Goal: Information Seeking & Learning: Check status

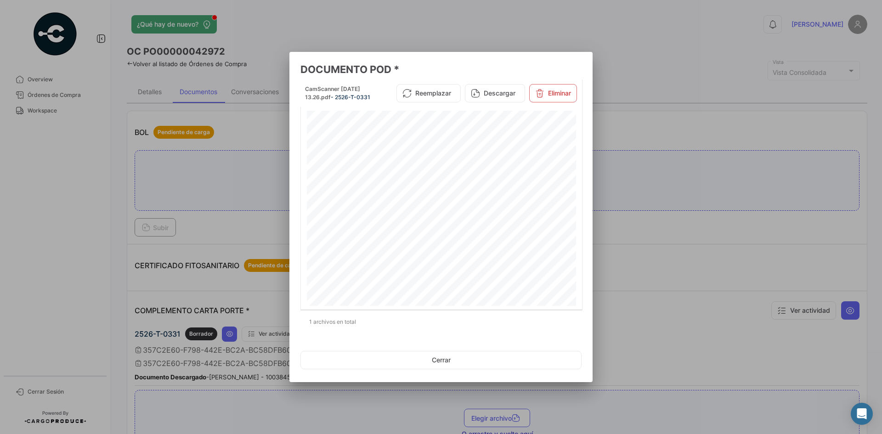
scroll to position [276, 0]
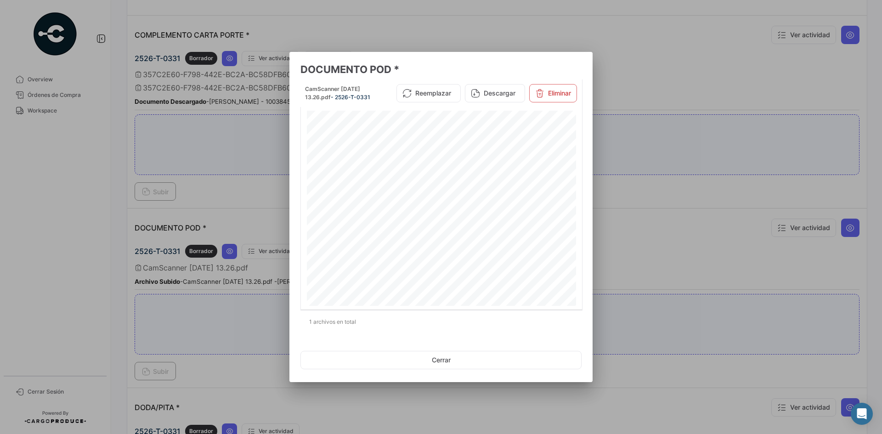
click at [108, 200] on div at bounding box center [441, 217] width 882 height 434
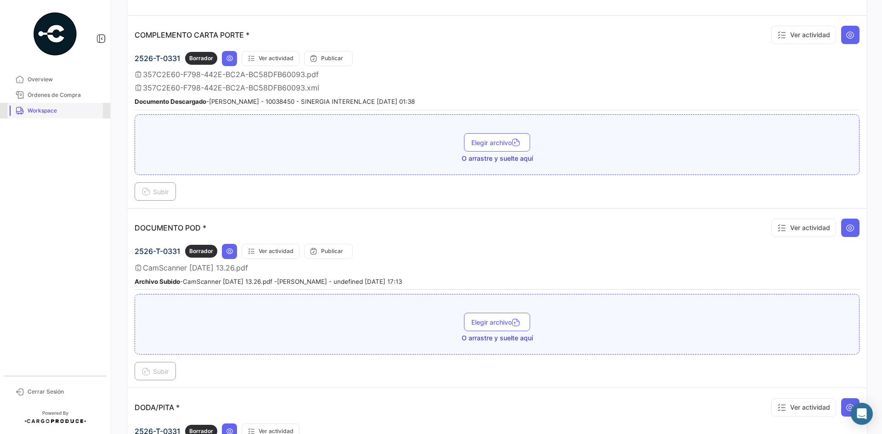
click at [62, 108] on span "Workspace" at bounding box center [64, 111] width 72 height 8
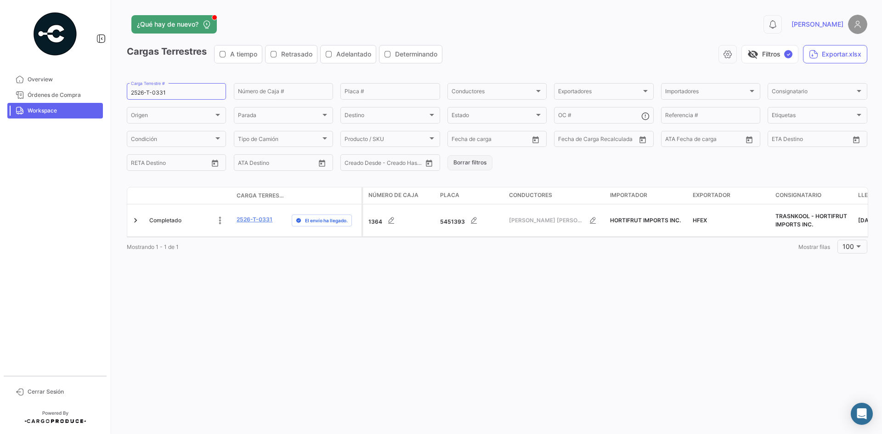
click at [469, 163] on button "Borrar filtros" at bounding box center [469, 162] width 45 height 15
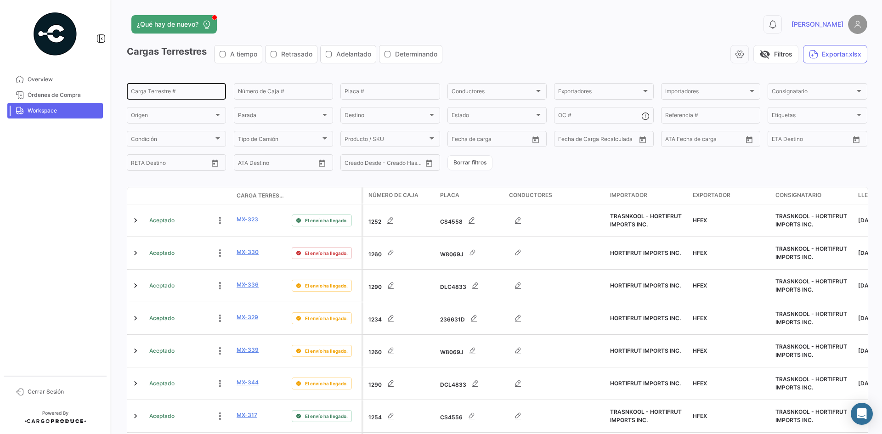
click at [148, 93] on input "Carga Terrestre #" at bounding box center [176, 93] width 91 height 6
paste input "2526-T-0349"
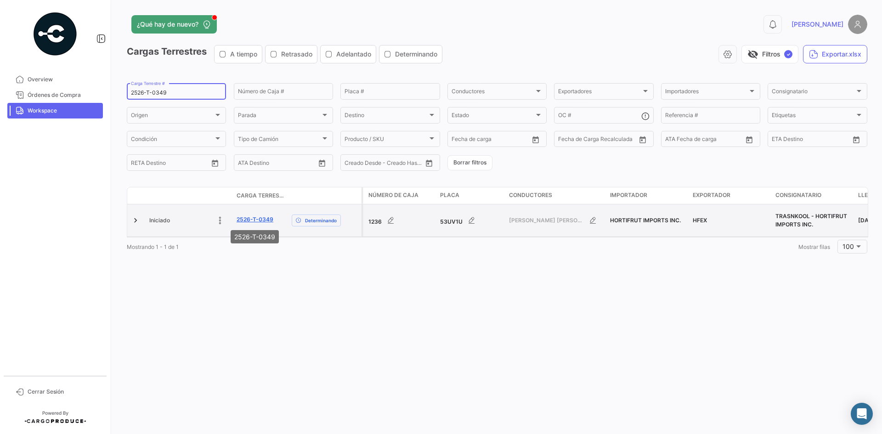
type input "2526-T-0349"
click at [256, 221] on link "2526-T-0349" at bounding box center [255, 219] width 37 height 8
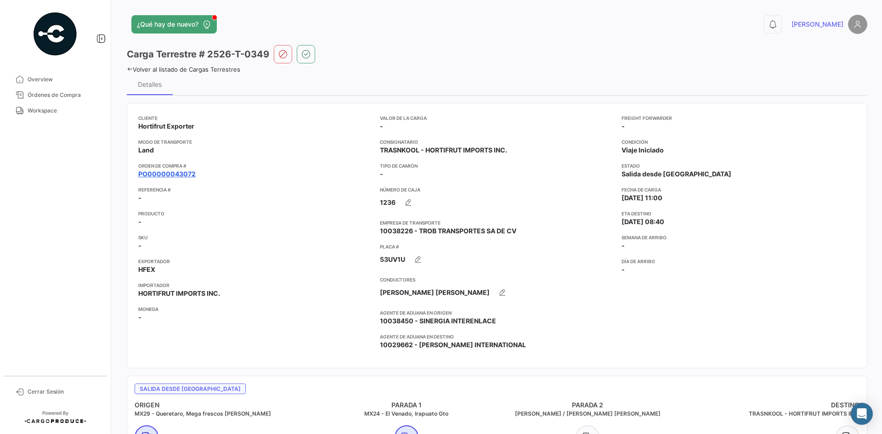
click at [183, 170] on link "PO00000043072" at bounding box center [166, 174] width 57 height 9
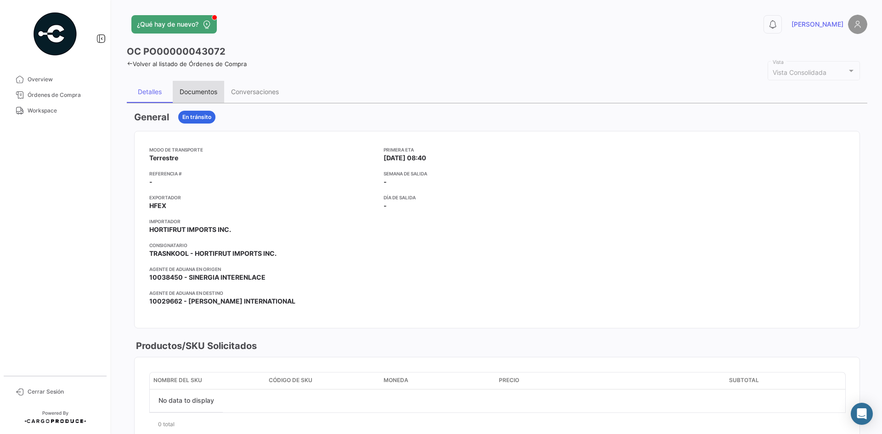
click at [199, 88] on div "Documentos" at bounding box center [199, 92] width 38 height 8
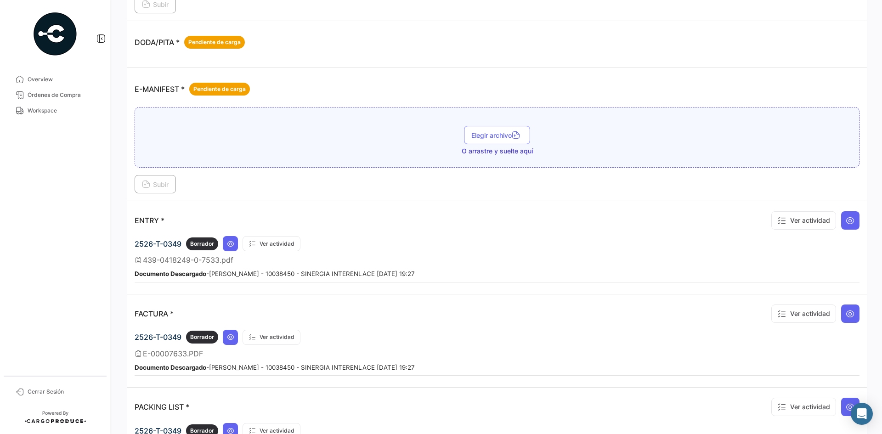
scroll to position [597, 0]
click at [846, 217] on icon at bounding box center [850, 219] width 9 height 9
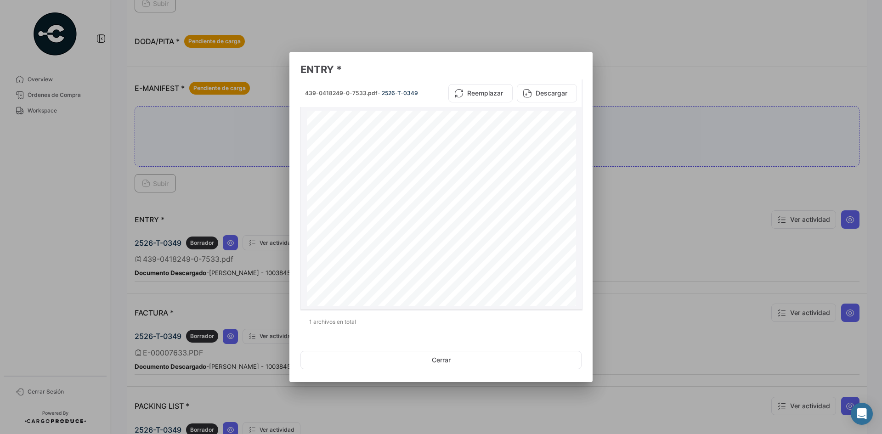
scroll to position [92, 0]
click at [637, 187] on div at bounding box center [441, 217] width 882 height 434
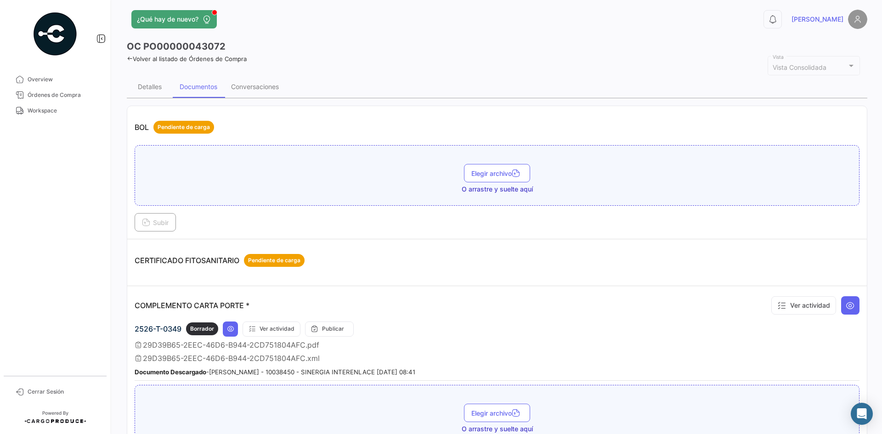
scroll to position [0, 0]
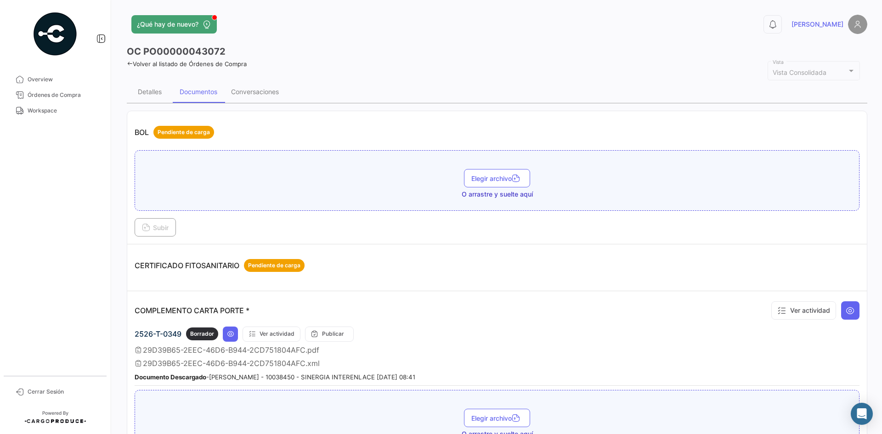
click at [130, 66] on icon at bounding box center [130, 64] width 6 height 6
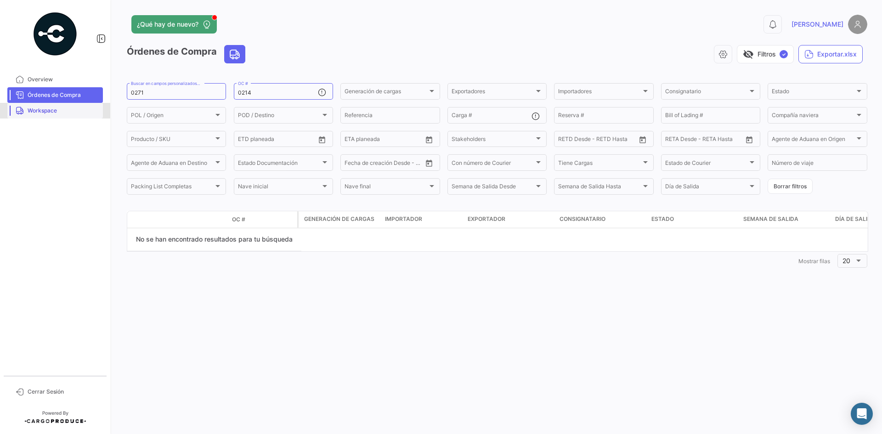
click at [74, 108] on span "Workspace" at bounding box center [64, 111] width 72 height 8
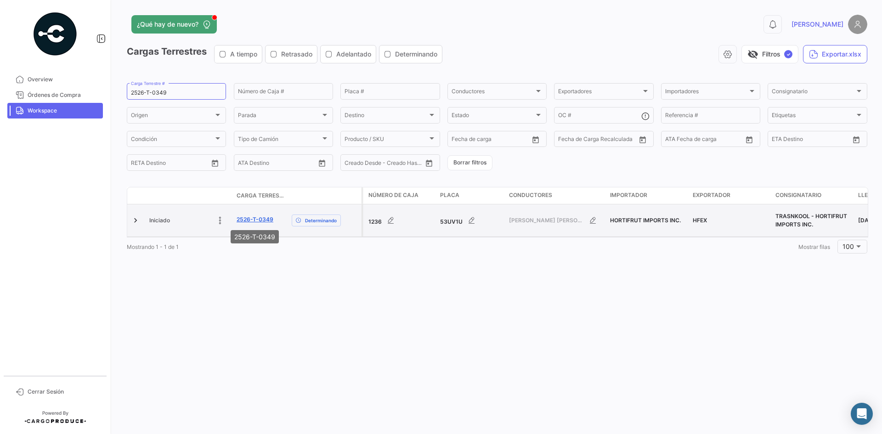
click at [254, 220] on link "2526-T-0349" at bounding box center [255, 219] width 37 height 8
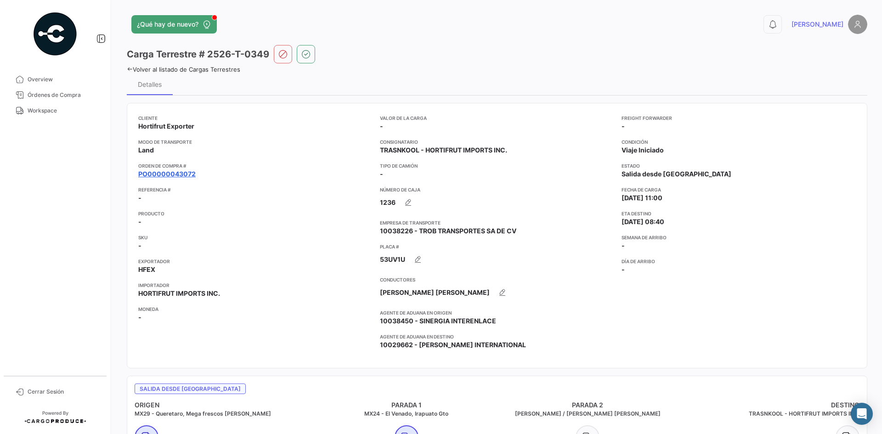
click at [169, 175] on link "PO00000043072" at bounding box center [166, 174] width 57 height 9
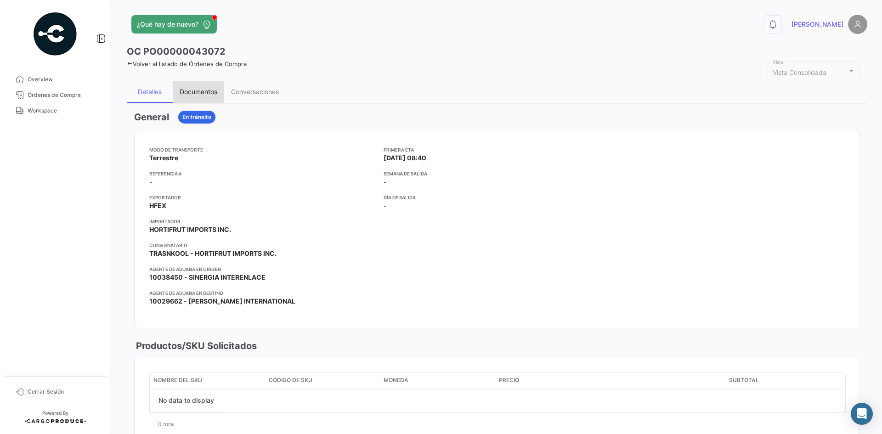
click at [211, 93] on div "Documentos" at bounding box center [199, 92] width 38 height 8
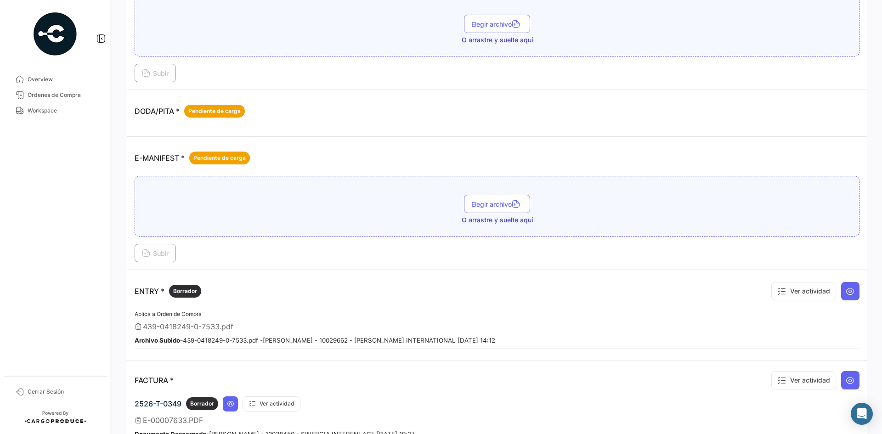
scroll to position [551, 0]
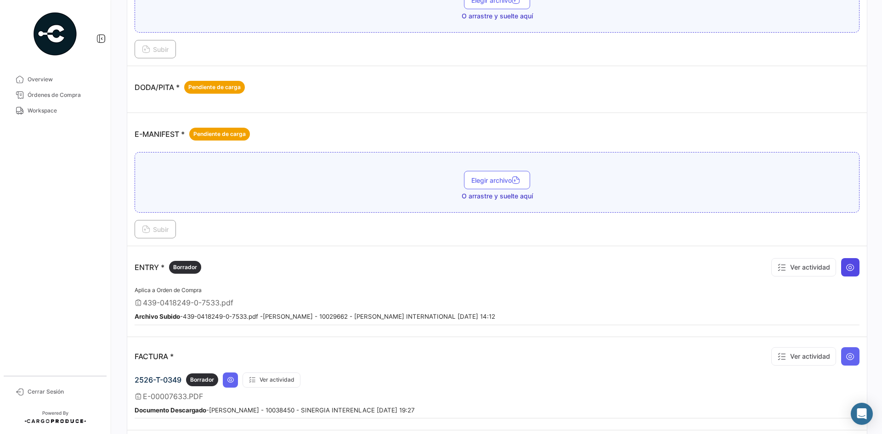
click at [846, 268] on icon at bounding box center [850, 267] width 9 height 9
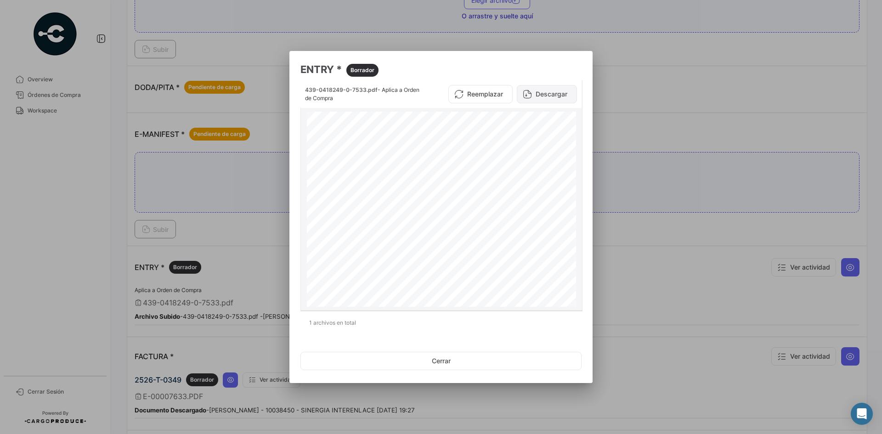
click at [556, 96] on button "Descargar" at bounding box center [547, 94] width 60 height 18
click at [637, 230] on div at bounding box center [441, 217] width 882 height 434
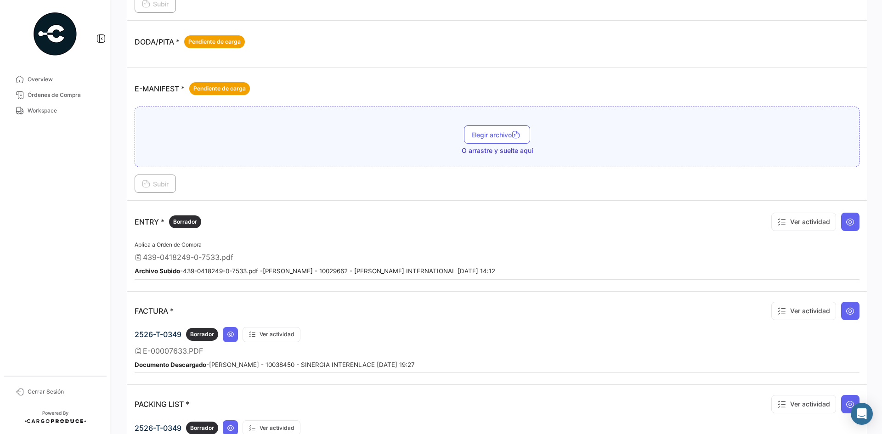
scroll to position [597, 0]
click at [846, 310] on icon at bounding box center [850, 310] width 9 height 9
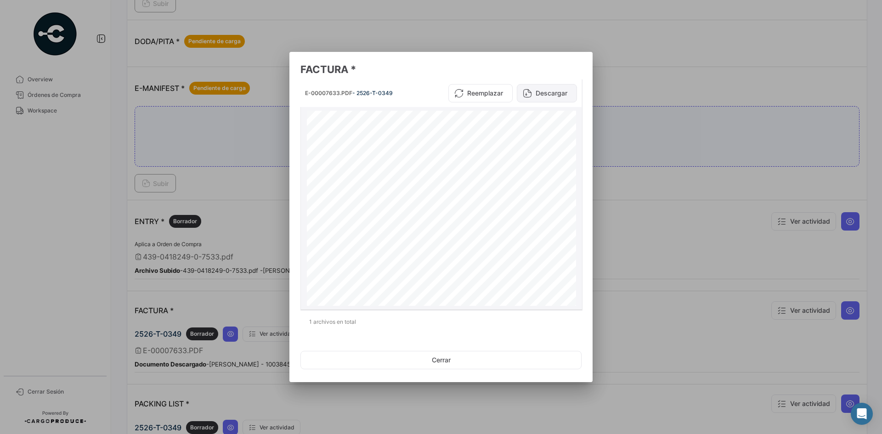
click at [540, 93] on button "Descargar" at bounding box center [547, 93] width 60 height 18
click at [633, 184] on div at bounding box center [441, 217] width 882 height 434
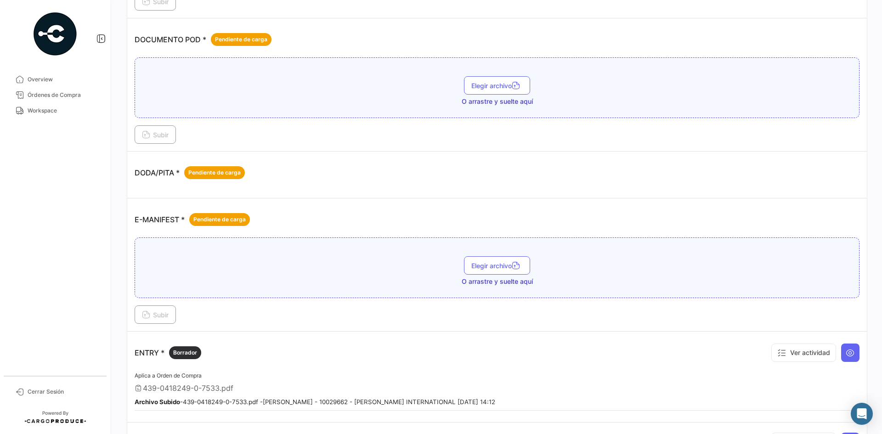
scroll to position [459, 0]
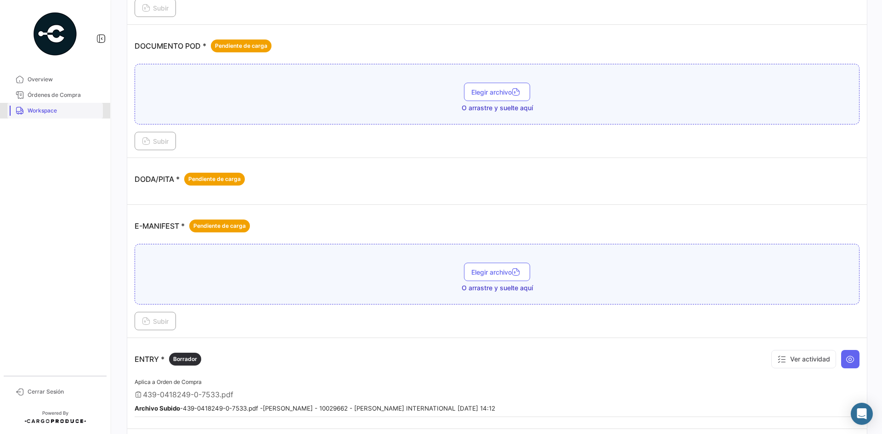
click at [60, 114] on span "Workspace" at bounding box center [64, 111] width 72 height 8
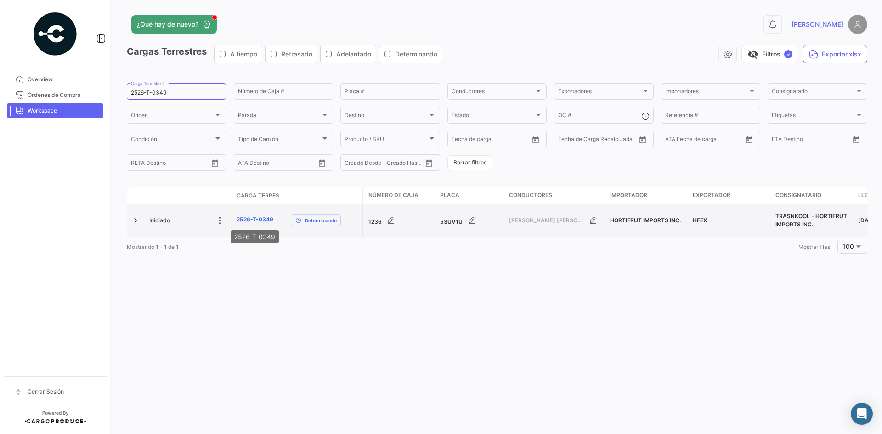
click at [252, 217] on link "2526-T-0349" at bounding box center [255, 219] width 37 height 8
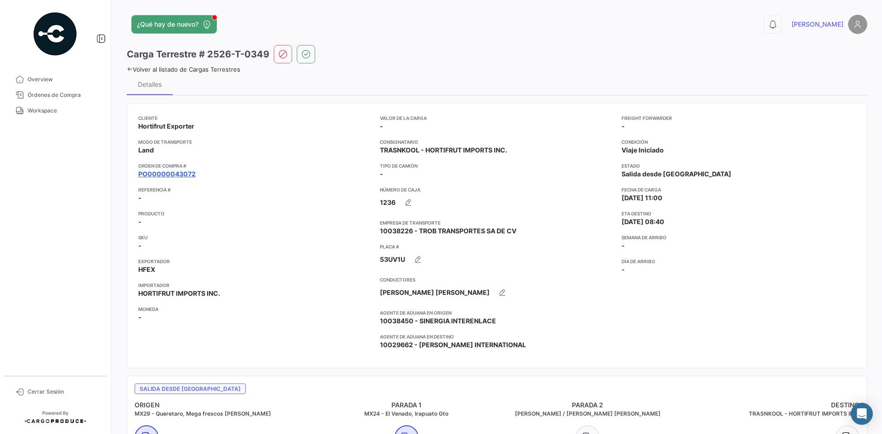
click at [173, 175] on link "PO00000043072" at bounding box center [166, 174] width 57 height 9
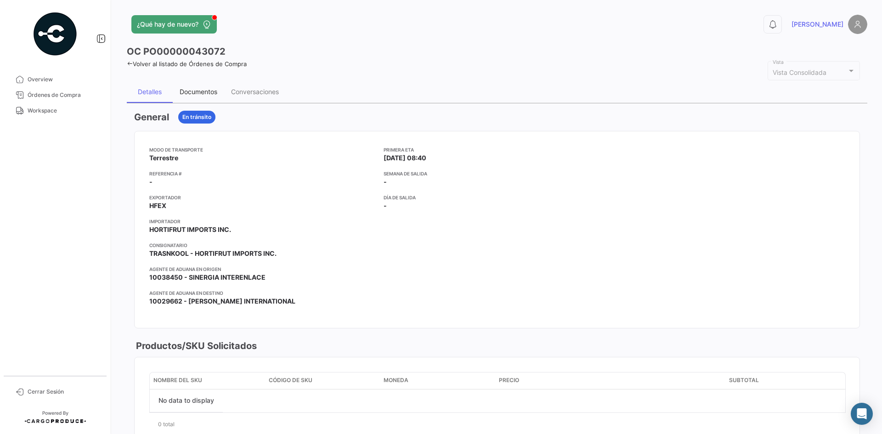
click at [209, 89] on div "Documentos" at bounding box center [199, 92] width 38 height 8
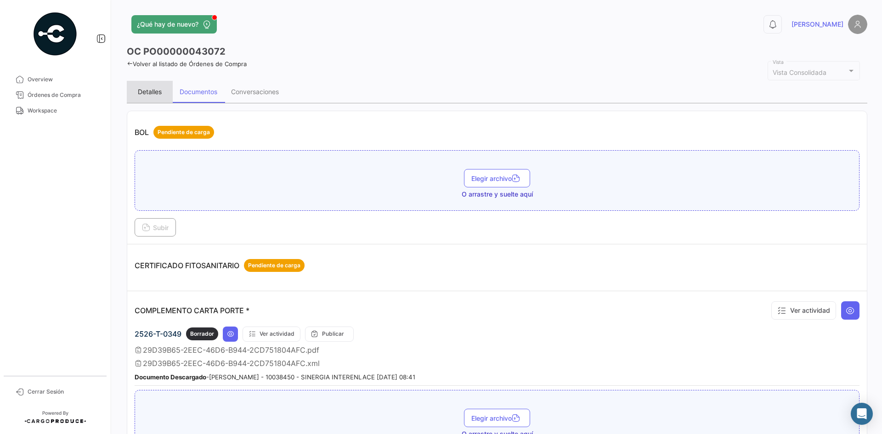
click at [154, 91] on div "Detalles" at bounding box center [150, 92] width 24 height 8
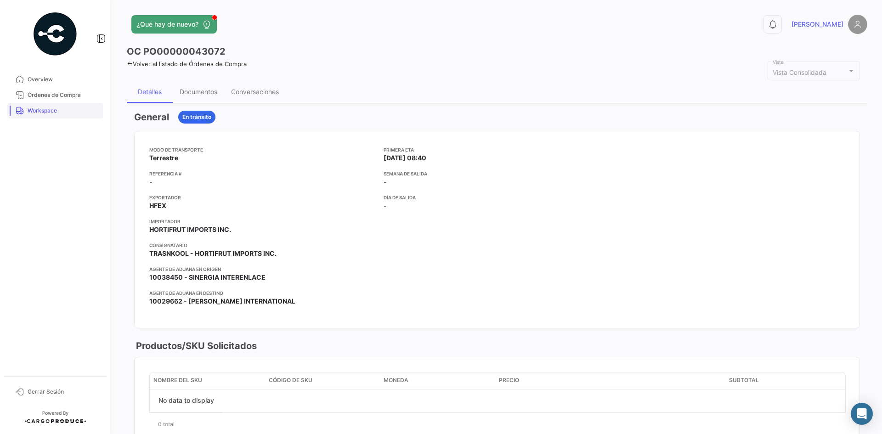
click at [57, 115] on link "Workspace" at bounding box center [55, 111] width 96 height 16
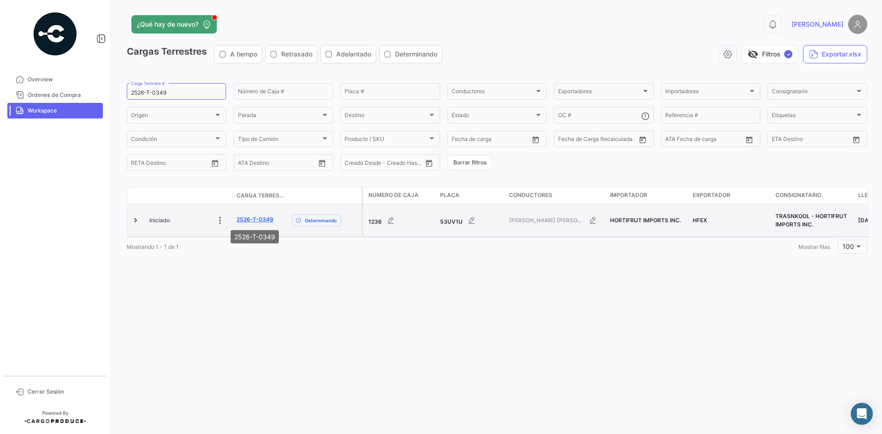
click at [238, 219] on link "2526-T-0349" at bounding box center [255, 219] width 37 height 8
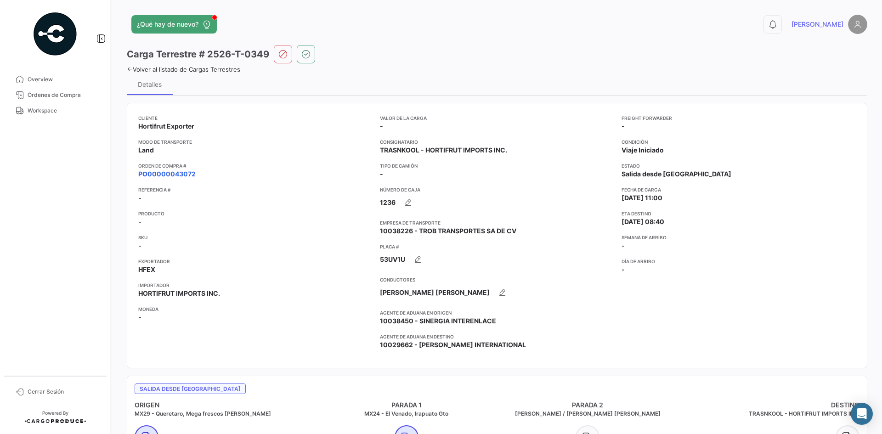
click at [167, 175] on link "PO00000043072" at bounding box center [166, 174] width 57 height 9
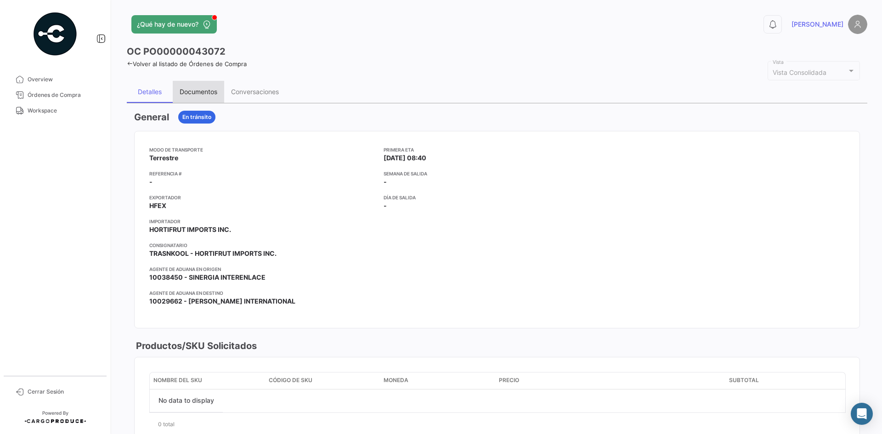
click at [208, 94] on div "Documentos" at bounding box center [199, 92] width 38 height 8
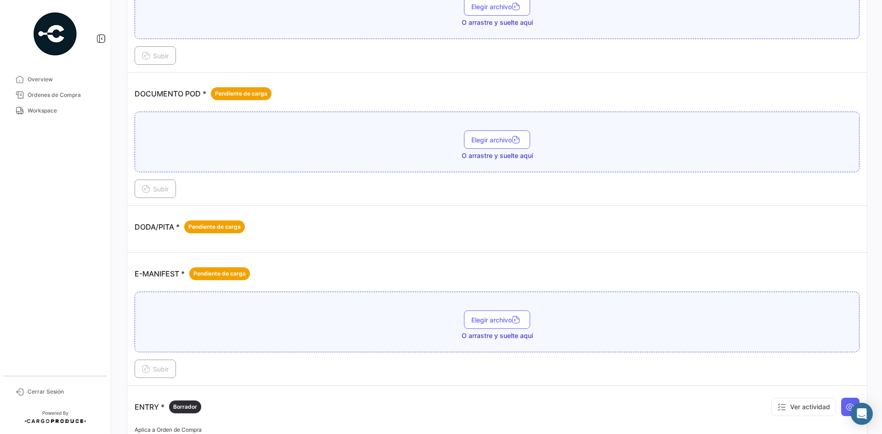
scroll to position [413, 0]
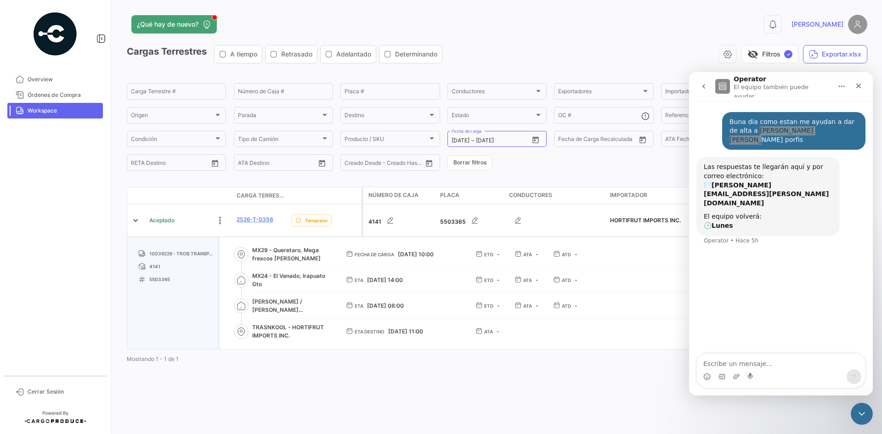
click at [26, 110] on link "Workspace" at bounding box center [55, 111] width 96 height 16
click at [863, 84] on div "Cerrar" at bounding box center [858, 86] width 17 height 17
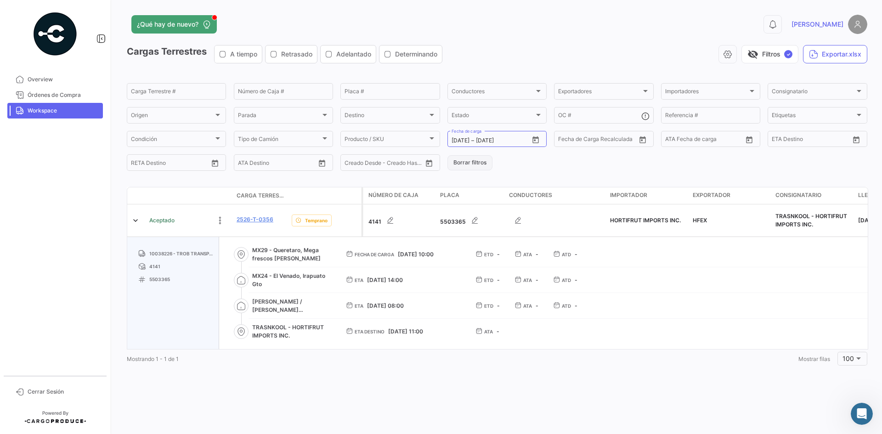
click at [465, 168] on button "Borrar filtros" at bounding box center [469, 162] width 45 height 15
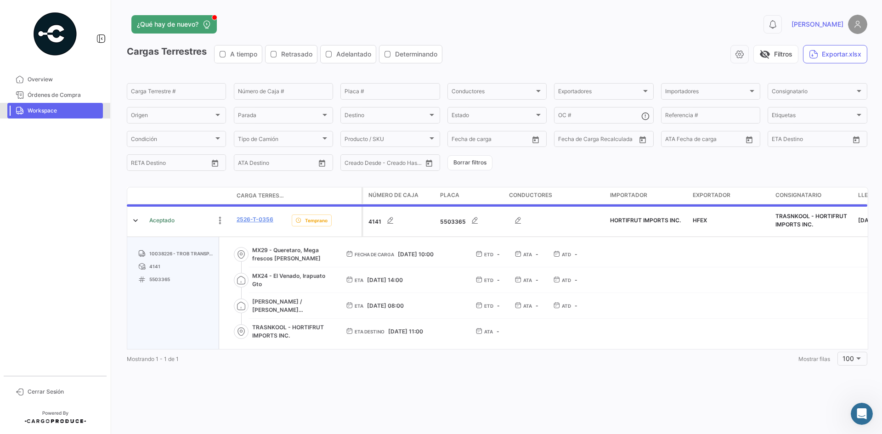
click at [72, 113] on span "Workspace" at bounding box center [64, 111] width 72 height 8
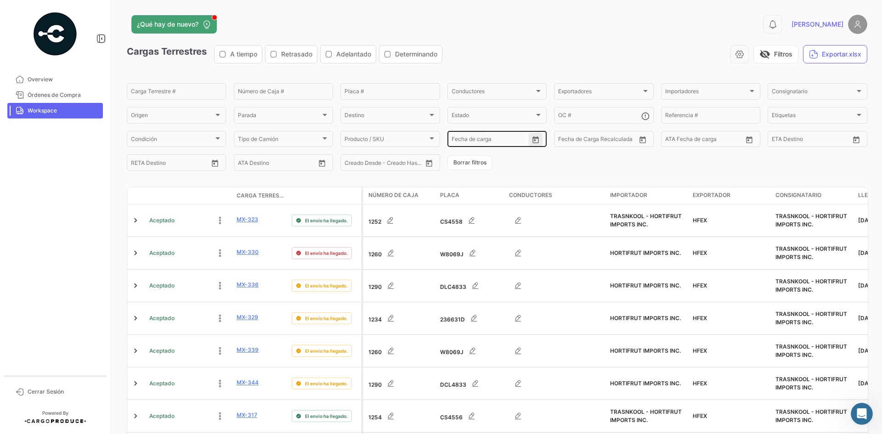
click at [531, 141] on icon "Open calendar" at bounding box center [535, 140] width 8 height 8
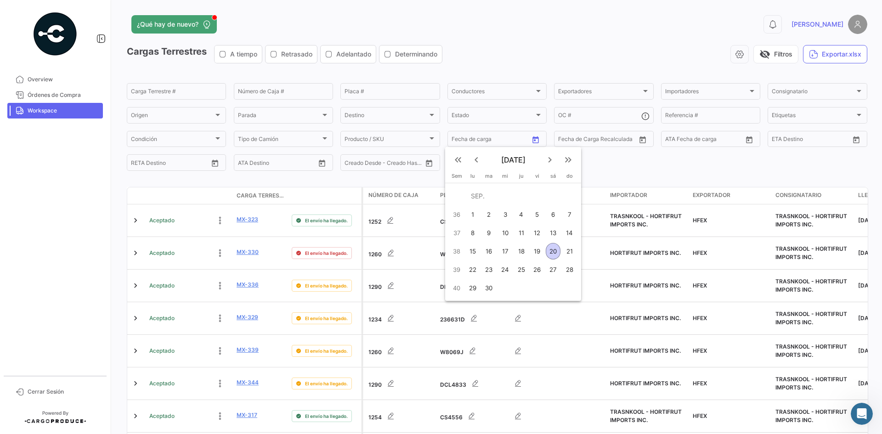
click at [476, 267] on div "22" at bounding box center [472, 269] width 14 height 17
type input "22/9/2025"
click at [472, 271] on div "22" at bounding box center [472, 269] width 14 height 17
type input "22/9/2025"
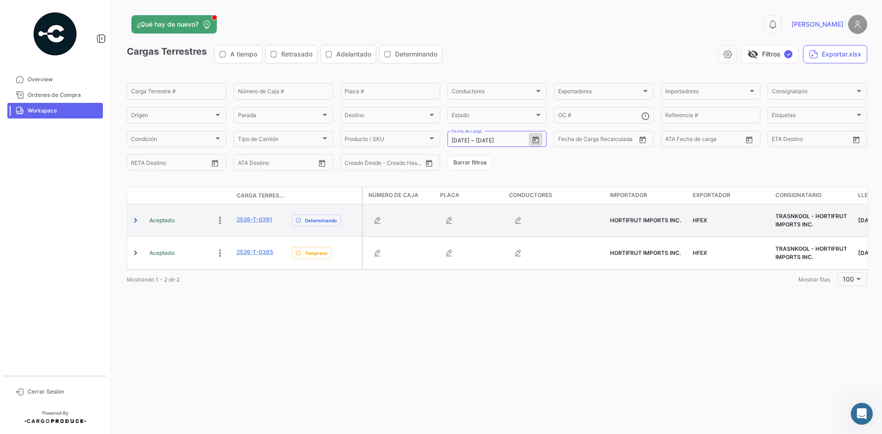
click at [135, 222] on link at bounding box center [135, 220] width 9 height 9
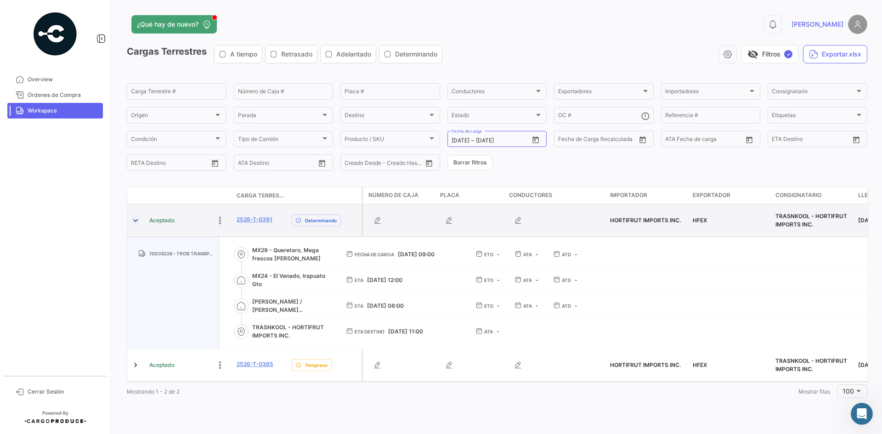
click at [136, 221] on link at bounding box center [135, 220] width 9 height 9
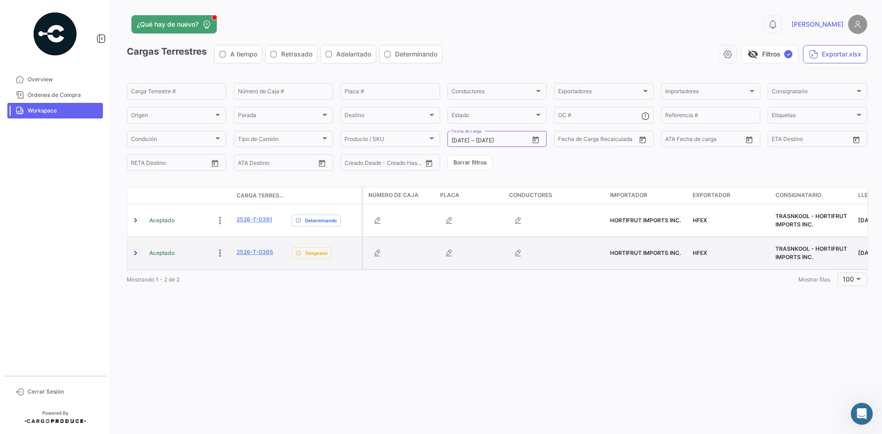
click at [135, 256] on link at bounding box center [135, 253] width 9 height 9
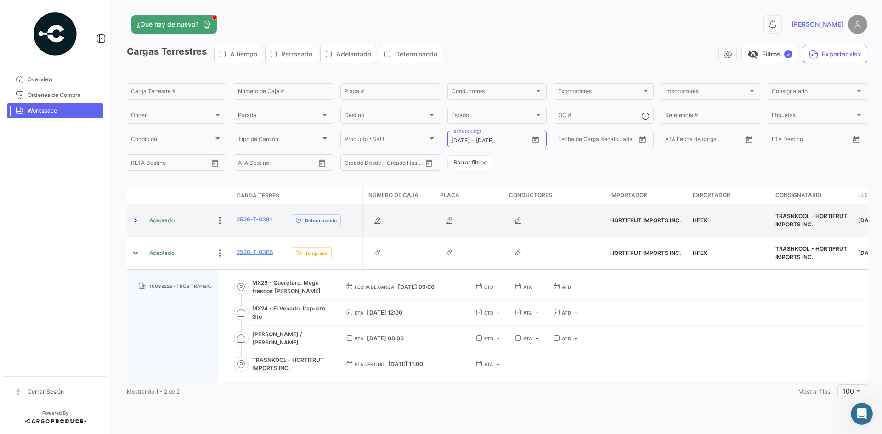
click at [136, 220] on link at bounding box center [135, 220] width 9 height 9
